Goal: Task Accomplishment & Management: Use online tool/utility

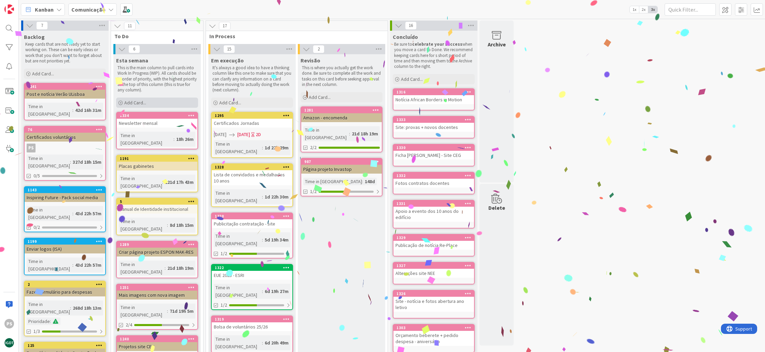
click at [133, 103] on span "Add Card..." at bounding box center [135, 103] width 22 height 6
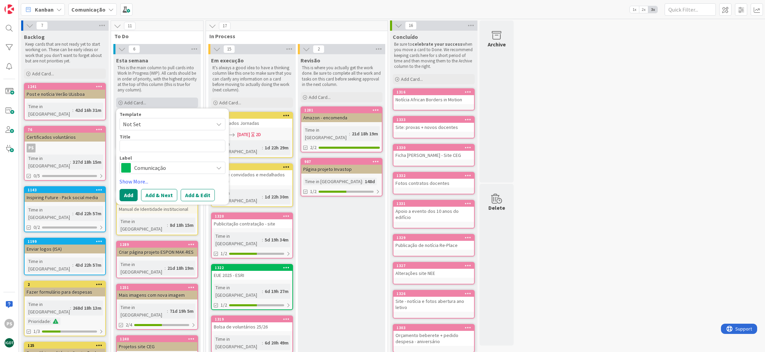
type textarea "x"
type textarea "N"
type textarea "x"
type textarea "No"
type textarea "x"
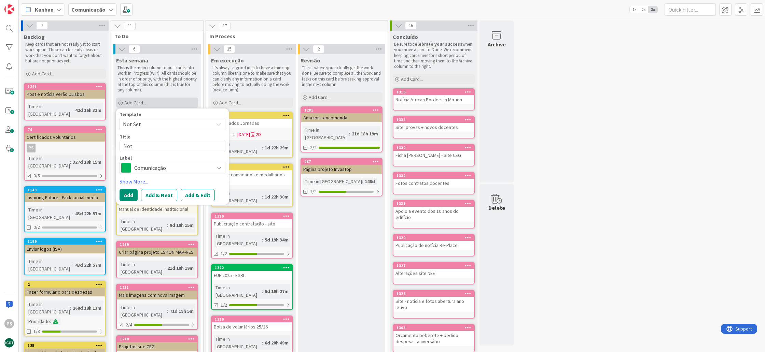
type textarea "Not´"
type textarea "x"
type textarea "Notí"
type textarea "x"
type textarea "Notíc"
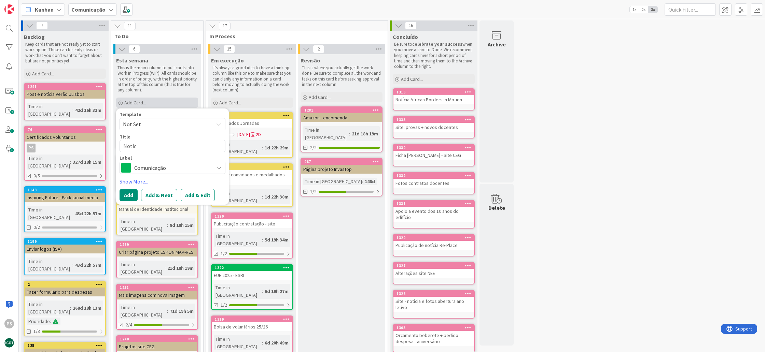
type textarea "x"
type textarea "Notíci"
type textarea "x"
type textarea "Notícia"
type textarea "x"
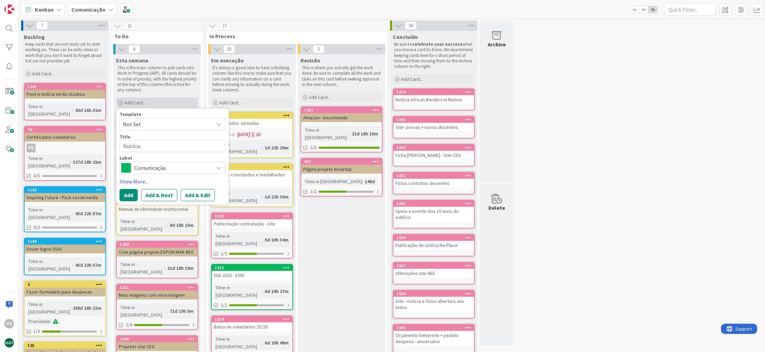
type textarea "Notícia"
type textarea "x"
type textarea "Notícia r"
type textarea "x"
type textarea "Notícia ra"
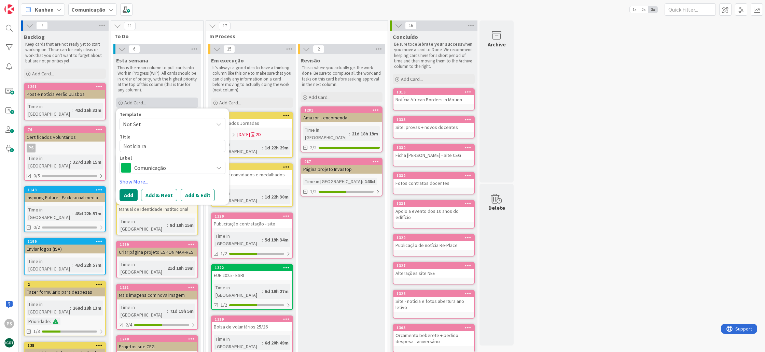
type textarea "x"
type textarea "Notícia ran"
type textarea "x"
type textarea "Notícia rank"
type textarea "x"
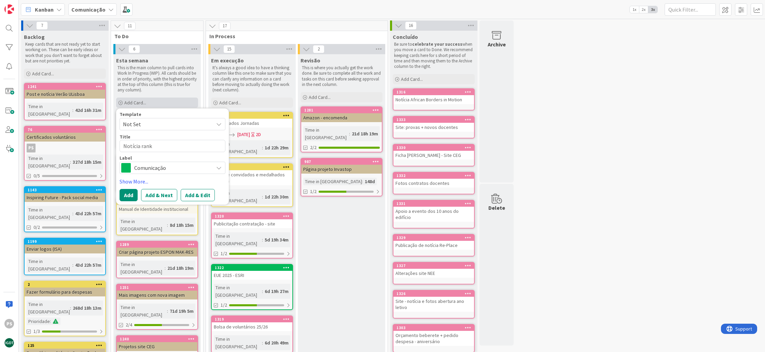
type textarea "Notícia ranki"
type textarea "x"
type textarea "Notícia [PERSON_NAME]"
type textarea "x"
type textarea "Notícia ranking"
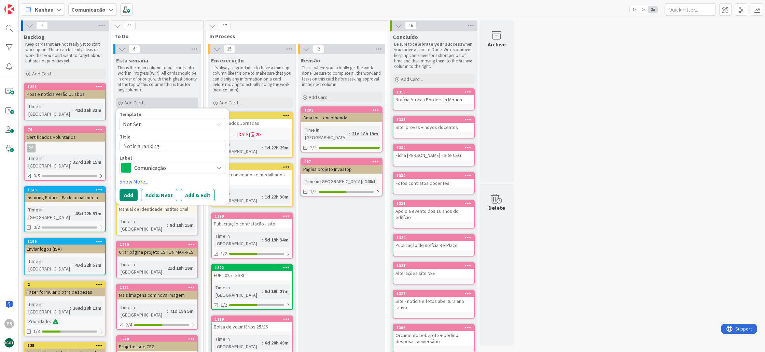
type textarea "x"
type textarea "Notícia ranking"
type textarea "x"
type textarea "Notícia ranking 2"
type textarea "x"
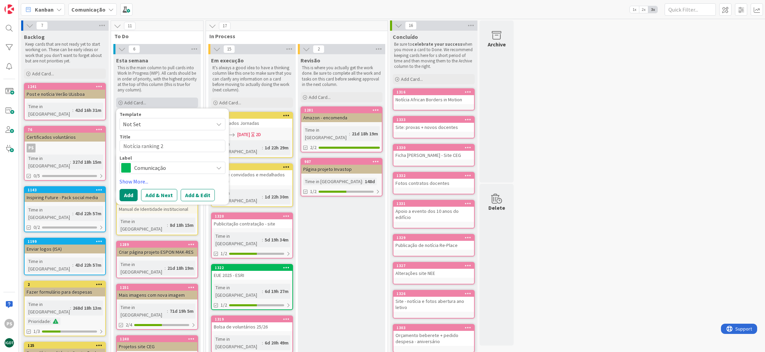
type textarea "Notícia ranking 2%"
type textarea "x"
type textarea "Notícia ranking 2%"
click at [142, 165] on span "Comunicação" at bounding box center [172, 168] width 76 height 10
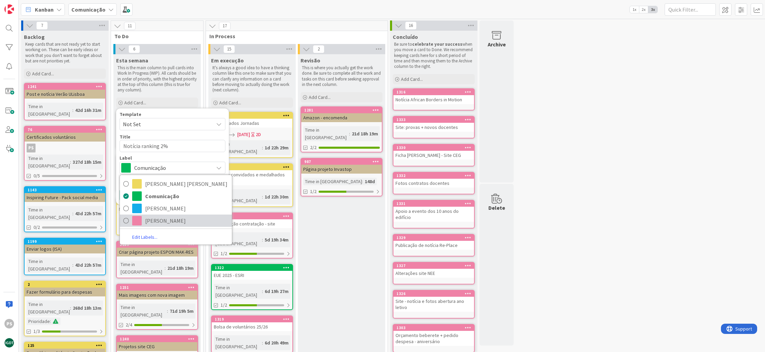
click at [157, 216] on span "[PERSON_NAME]" at bounding box center [186, 221] width 83 height 10
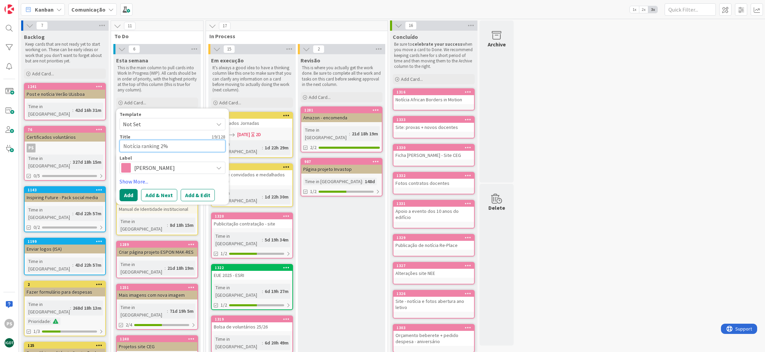
click at [181, 147] on textarea "Notícia ranking 2%" at bounding box center [172, 146] width 106 height 12
click at [158, 145] on textarea "Notícia ranking 2%" at bounding box center [172, 146] width 106 height 12
type textarea "x"
type textarea "Notícia ranking 2%"
type textarea "x"
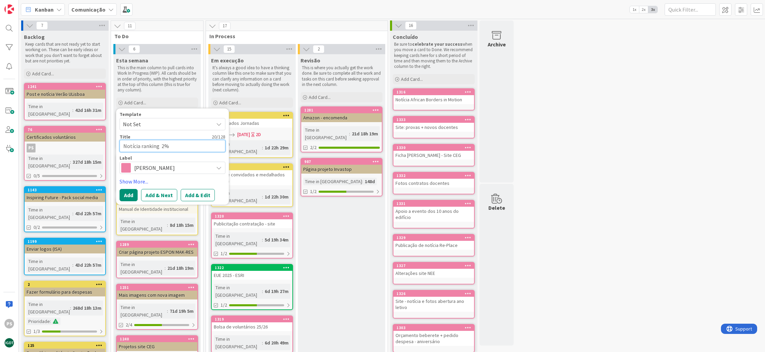
type textarea "Notícia ranking t 2%"
type textarea "x"
type textarea "Notícia ranking to 2%"
type textarea "x"
type textarea "Notícia ranking top 2%"
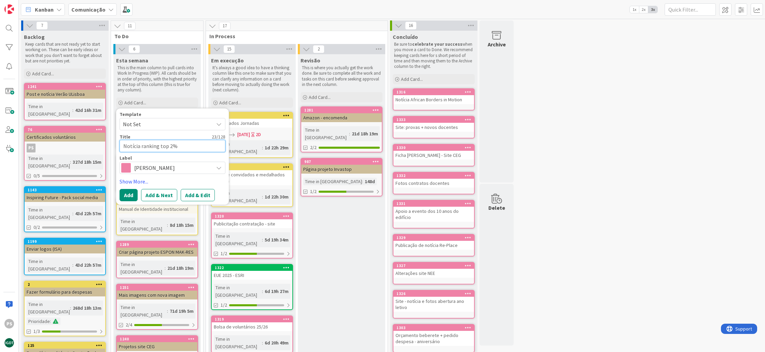
type textarea "x"
type textarea "Notícia ranking top 2%"
type textarea "x"
type textarea "Notícia ranking top 2% s"
type textarea "x"
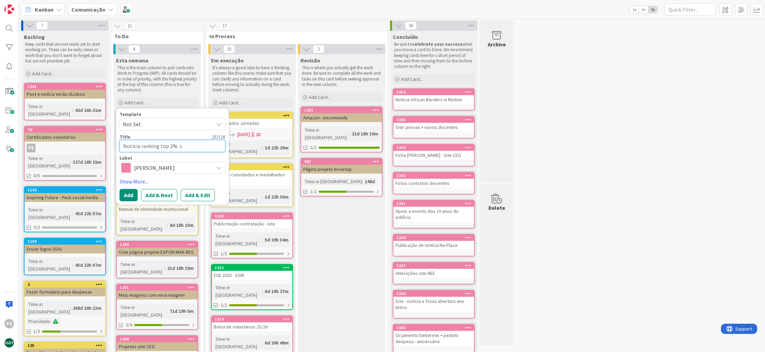
type textarea "Notícia ranking top 2% sc"
type textarea "x"
type textarea "Notícia ranking top 2% sci"
type textarea "x"
type textarea "Notícia ranking top 2% scie"
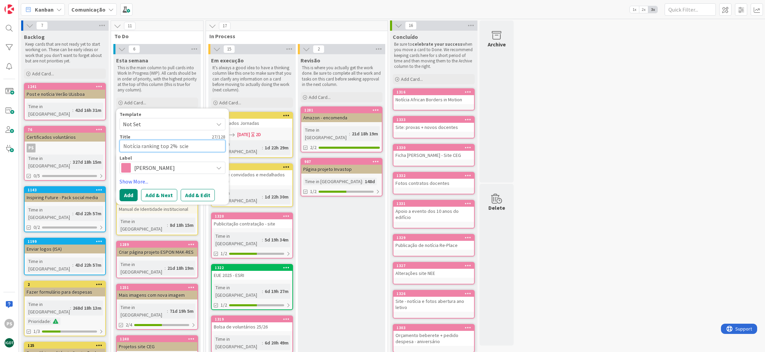
type textarea "x"
type textarea "Notícia ranking top 2% scien"
type textarea "x"
type textarea "Notícia ranking top 2% scient"
type textarea "x"
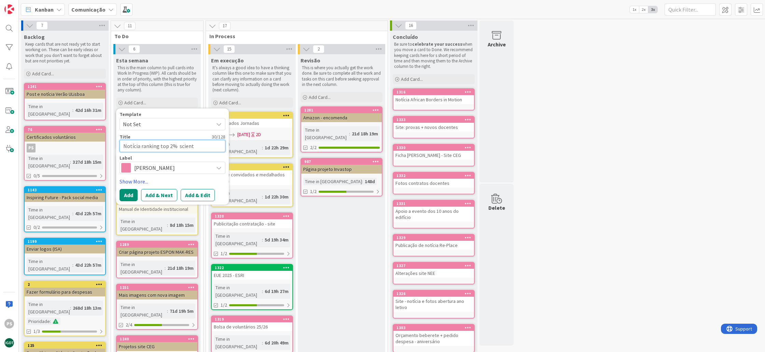
type textarea "Notícia ranking top 2% scienti"
type textarea "x"
type textarea "Notícia ranking top 2% scientis"
type textarea "x"
type textarea "Notícia ranking top 2% scientist"
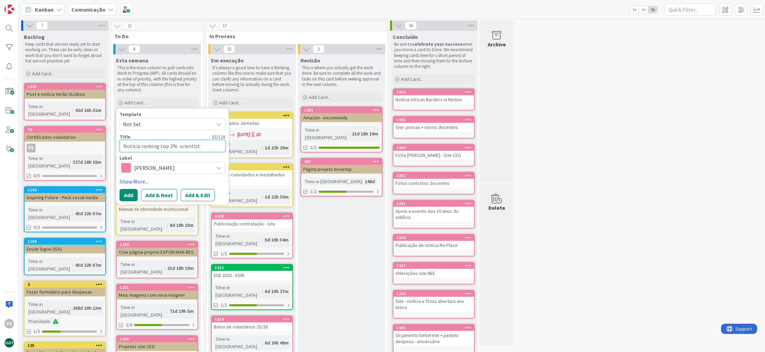
type textarea "x"
type textarea "Notícia ranking top 2% scientists"
click at [134, 195] on button "Add" at bounding box center [128, 195] width 18 height 12
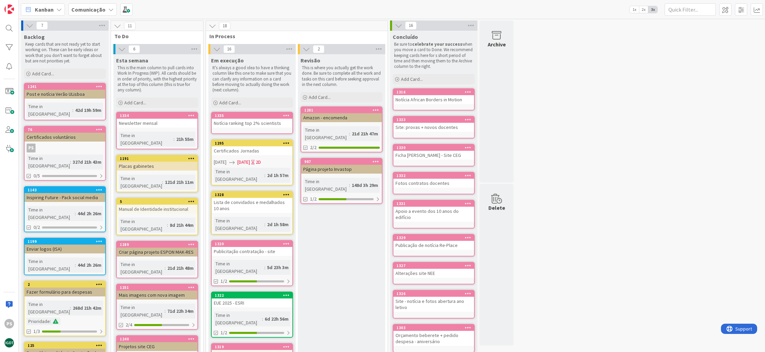
click at [254, 124] on div "Notícia ranking top 2% scientists" at bounding box center [252, 123] width 81 height 9
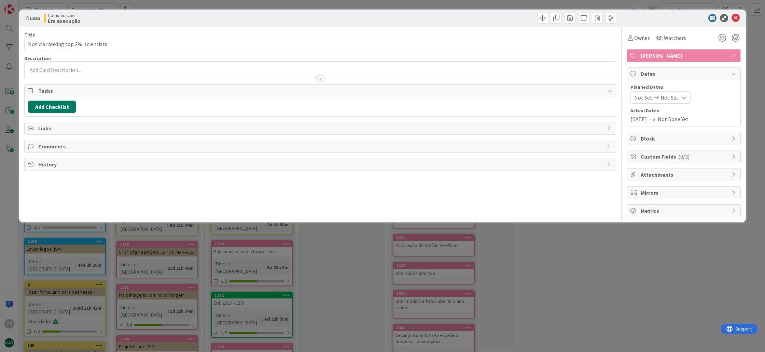
click at [63, 109] on button "Add Checklist" at bounding box center [52, 107] width 48 height 12
type input "Lista"
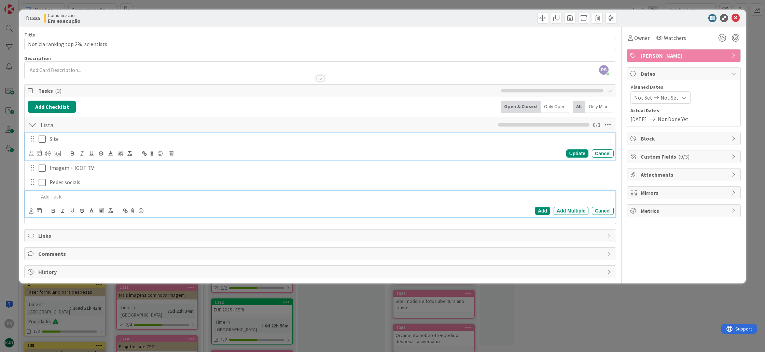
click at [43, 139] on icon at bounding box center [42, 139] width 7 height 8
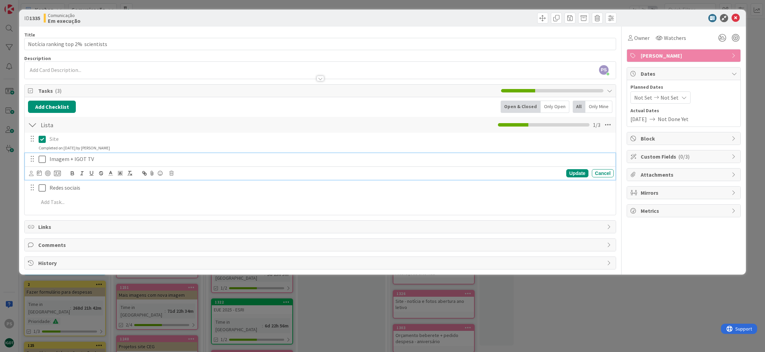
click at [44, 158] on icon at bounding box center [42, 159] width 7 height 8
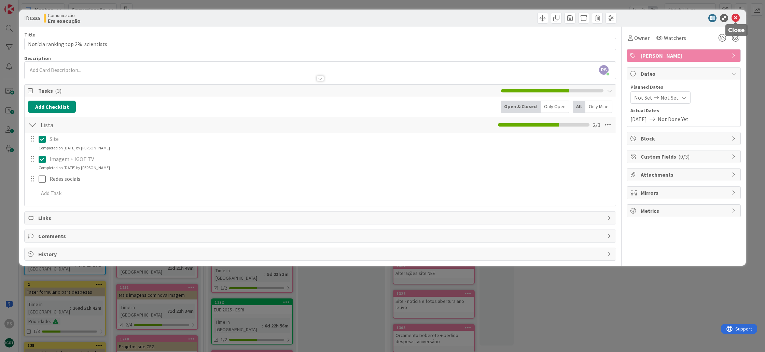
click at [737, 17] on icon at bounding box center [735, 18] width 8 height 8
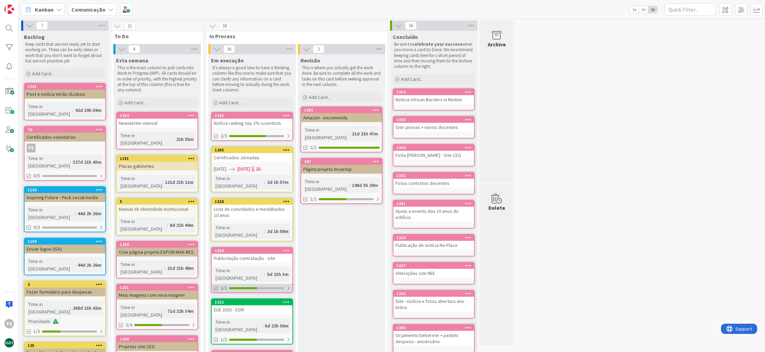
click at [268, 284] on div "1/2" at bounding box center [252, 288] width 81 height 9
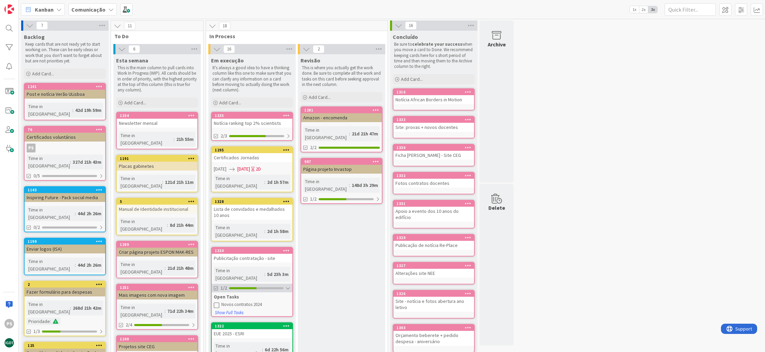
click at [268, 287] on div at bounding box center [256, 288] width 54 height 2
